Goal: Check status: Check status

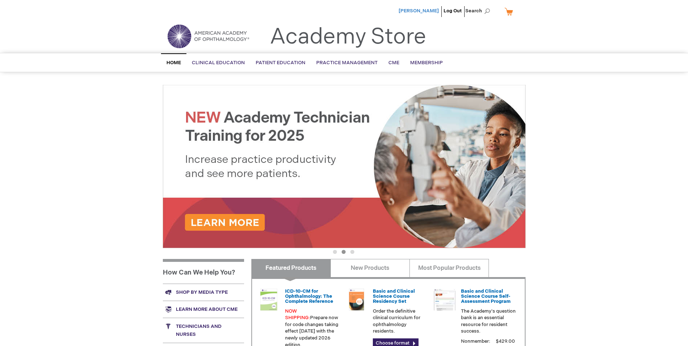
click at [428, 11] on span "[PERSON_NAME]" at bounding box center [419, 11] width 40 height 6
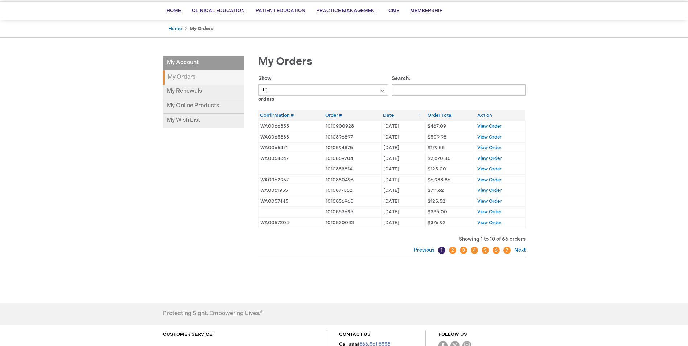
scroll to position [51, 0]
click at [177, 30] on link "Home" at bounding box center [174, 29] width 13 height 6
click at [424, 7] on link "Membership" at bounding box center [427, 11] width 44 height 18
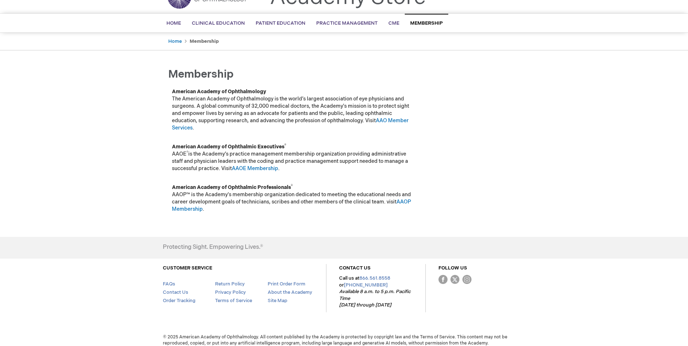
scroll to position [45, 0]
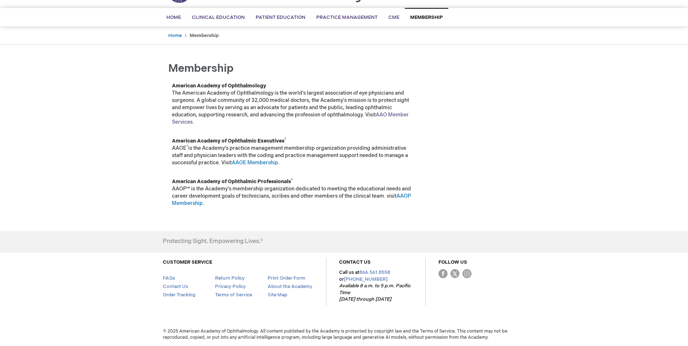
click at [400, 113] on link "AAO Member Services" at bounding box center [290, 118] width 237 height 13
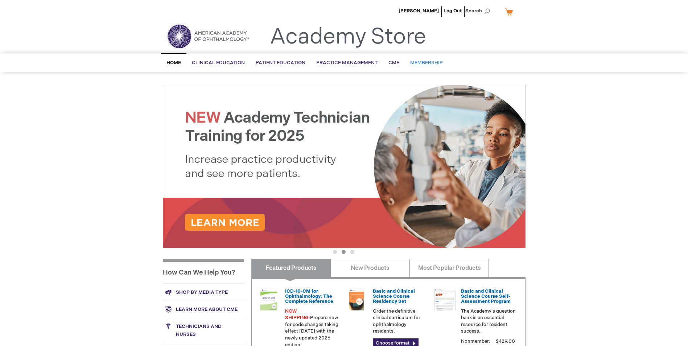
click at [423, 62] on span "Membership" at bounding box center [426, 63] width 33 height 6
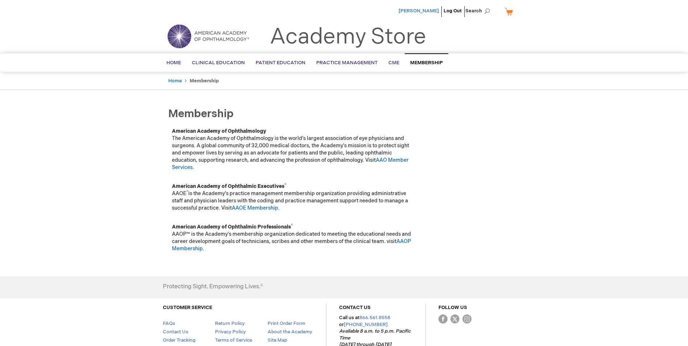
click at [425, 10] on span "[PERSON_NAME]" at bounding box center [419, 11] width 40 height 6
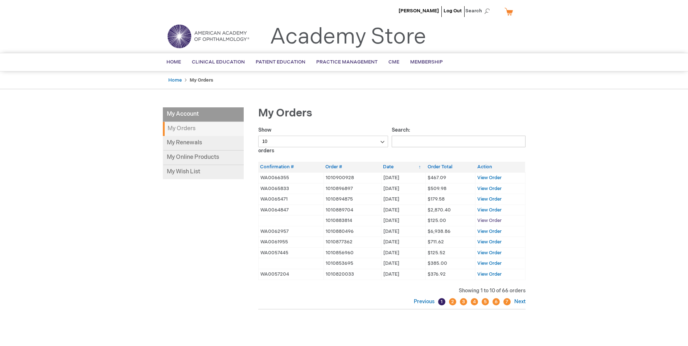
click at [494, 220] on span "View Order" at bounding box center [489, 221] width 24 height 6
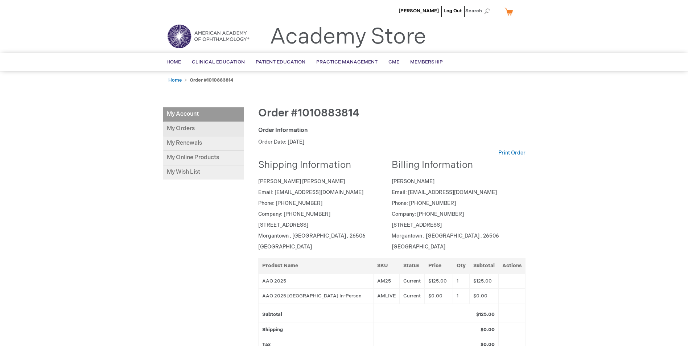
click at [181, 131] on link "My Orders" at bounding box center [203, 129] width 81 height 15
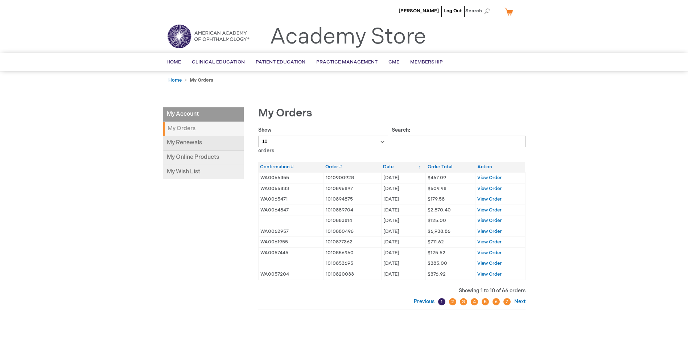
click at [179, 142] on link "My Renewals" at bounding box center [203, 143] width 81 height 15
click at [483, 263] on span "View Order" at bounding box center [489, 263] width 24 height 6
